Goal: Communication & Community: Answer question/provide support

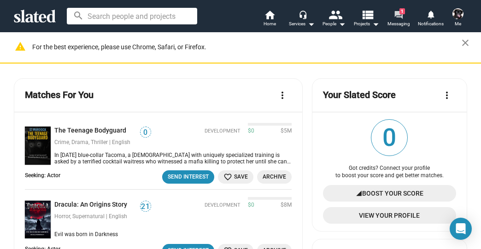
click at [399, 13] on span "1" at bounding box center [402, 11] width 6 height 6
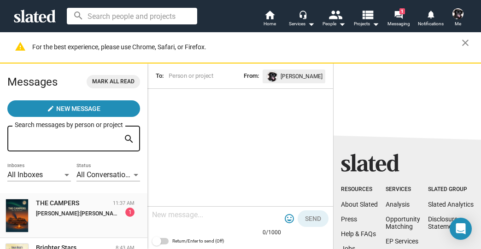
click at [85, 211] on span "[PERSON_NAME]. My # is 506.333.4471." at bounding box center [130, 213] width 101 height 6
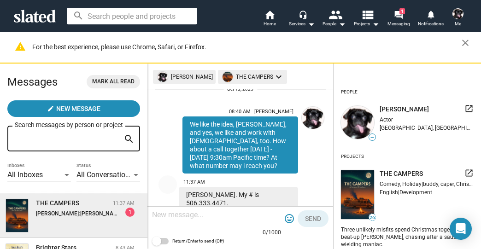
scroll to position [356, 0]
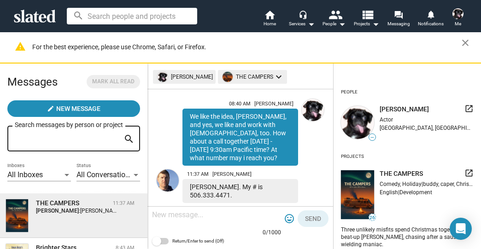
click at [164, 216] on textarea at bounding box center [216, 214] width 129 height 9
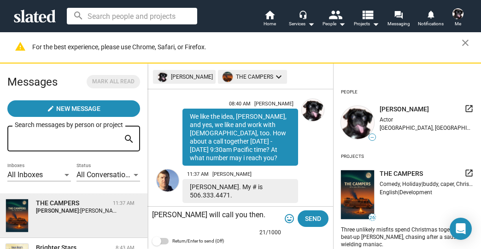
type textarea "[PERSON_NAME] will call you then."
drag, startPoint x: 228, startPoint y: 176, endPoint x: 183, endPoint y: 177, distance: 45.6
click at [184, 179] on div "[PERSON_NAME]. My # is 506.333.4471." at bounding box center [240, 191] width 116 height 24
copy div "506.333.4471"
click at [324, 221] on button "Send" at bounding box center [313, 218] width 31 height 17
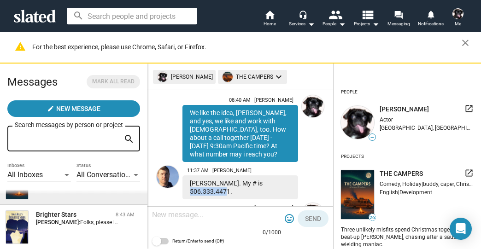
scroll to position [0, 0]
